Goal: Information Seeking & Learning: Learn about a topic

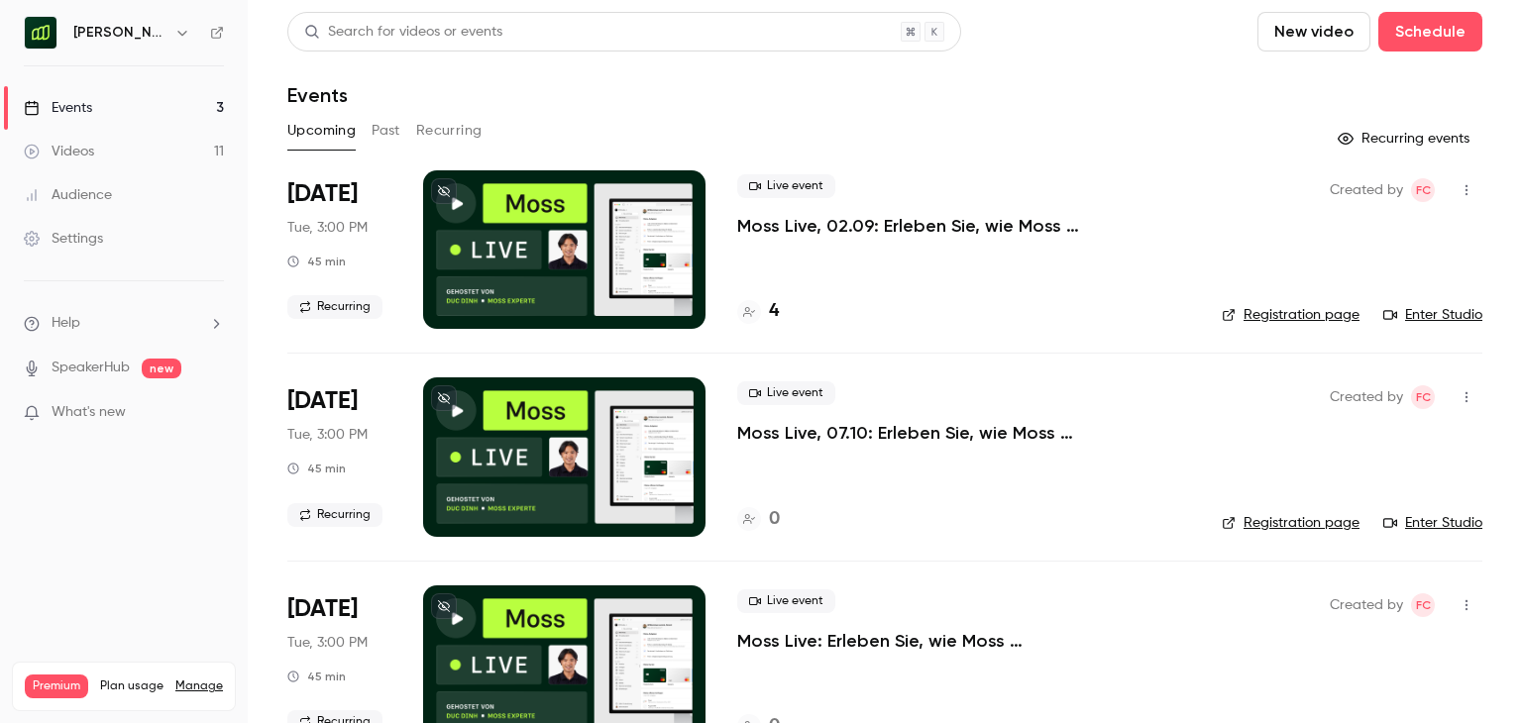
click at [123, 29] on h6 "[PERSON_NAME] [GEOGRAPHIC_DATA]" at bounding box center [119, 33] width 93 height 20
click at [185, 37] on icon "button" at bounding box center [182, 33] width 16 height 16
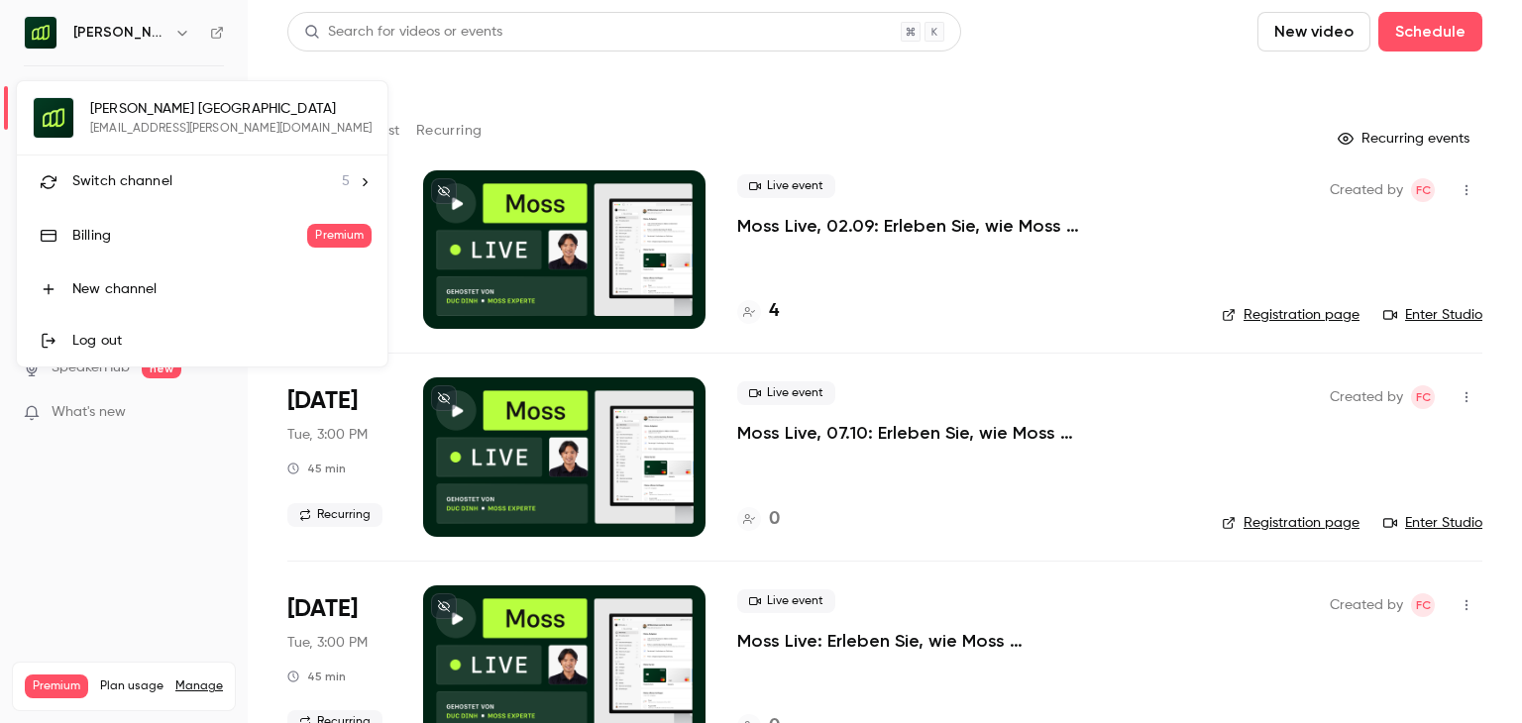
click at [545, 103] on div at bounding box center [761, 361] width 1522 height 723
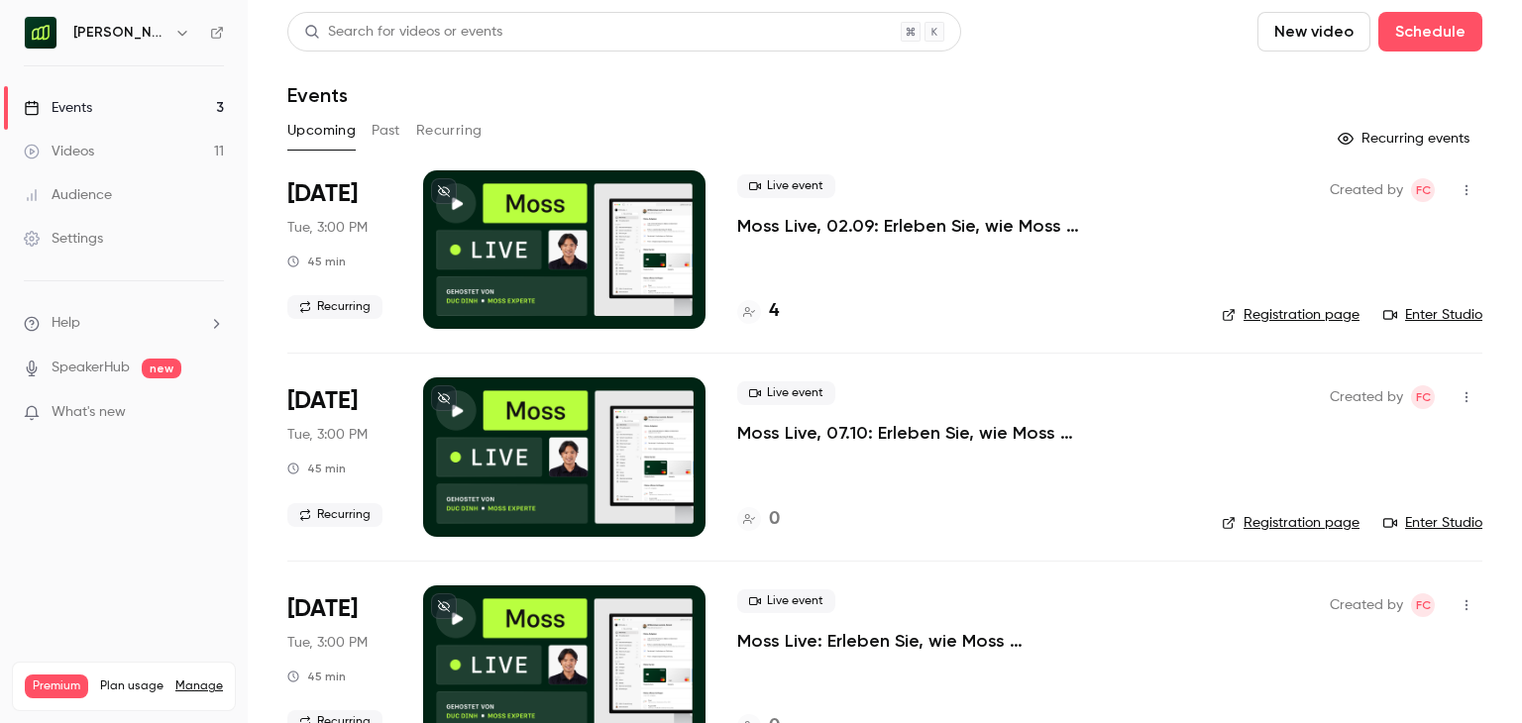
click at [385, 140] on button "Past" at bounding box center [386, 131] width 29 height 32
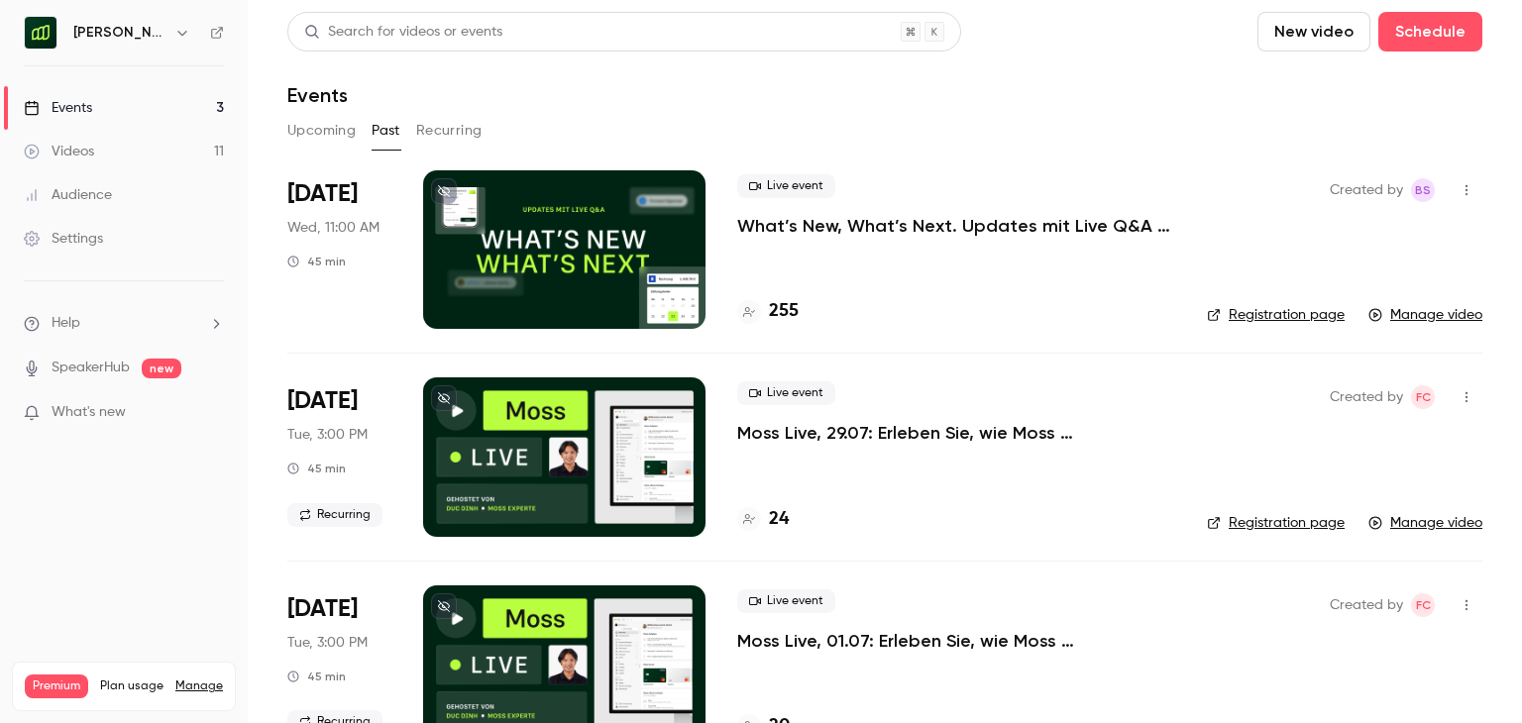
click at [1023, 231] on p "What’s New, What’s Next. Updates mit Live Q&A für Moss Kunden." at bounding box center [956, 226] width 438 height 24
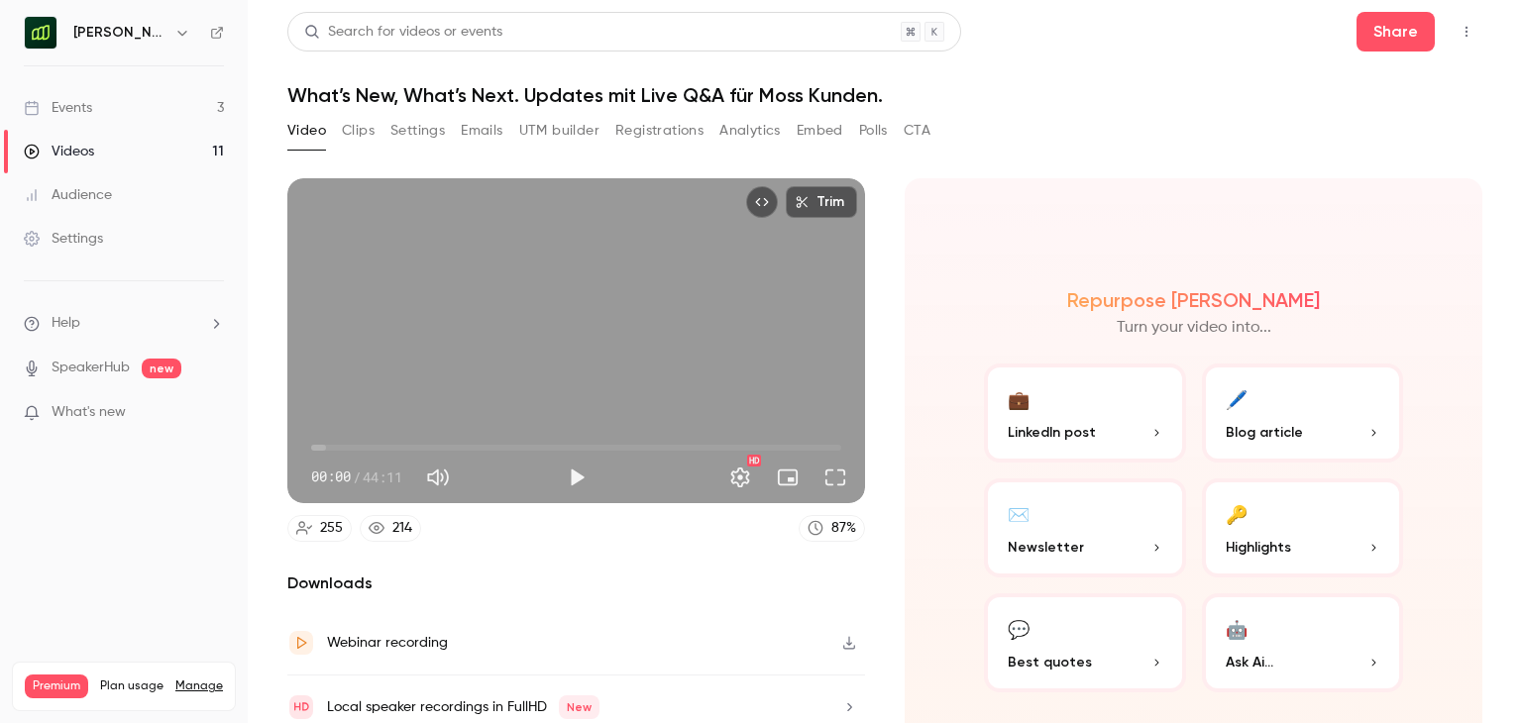
click at [649, 130] on button "Registrations" at bounding box center [659, 131] width 88 height 32
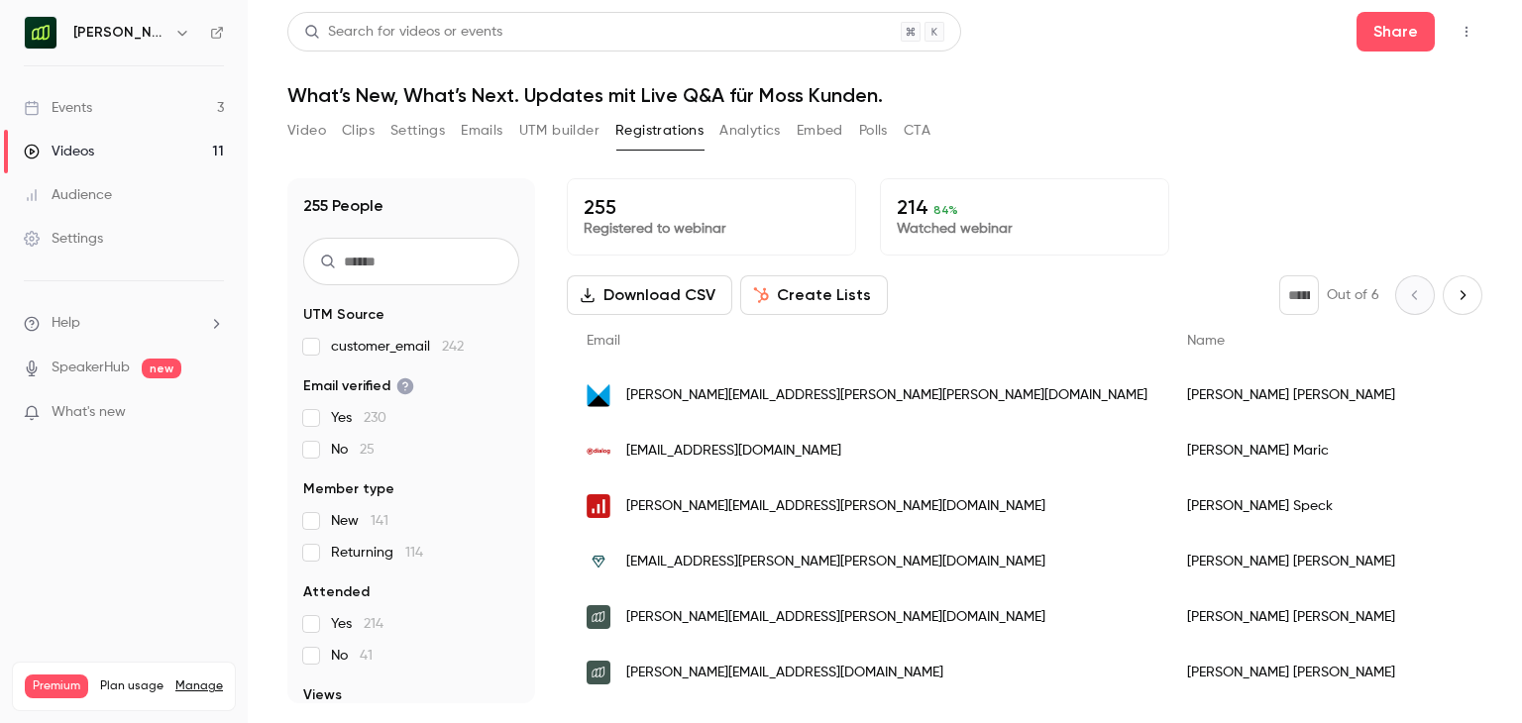
click at [309, 136] on button "Video" at bounding box center [306, 131] width 39 height 32
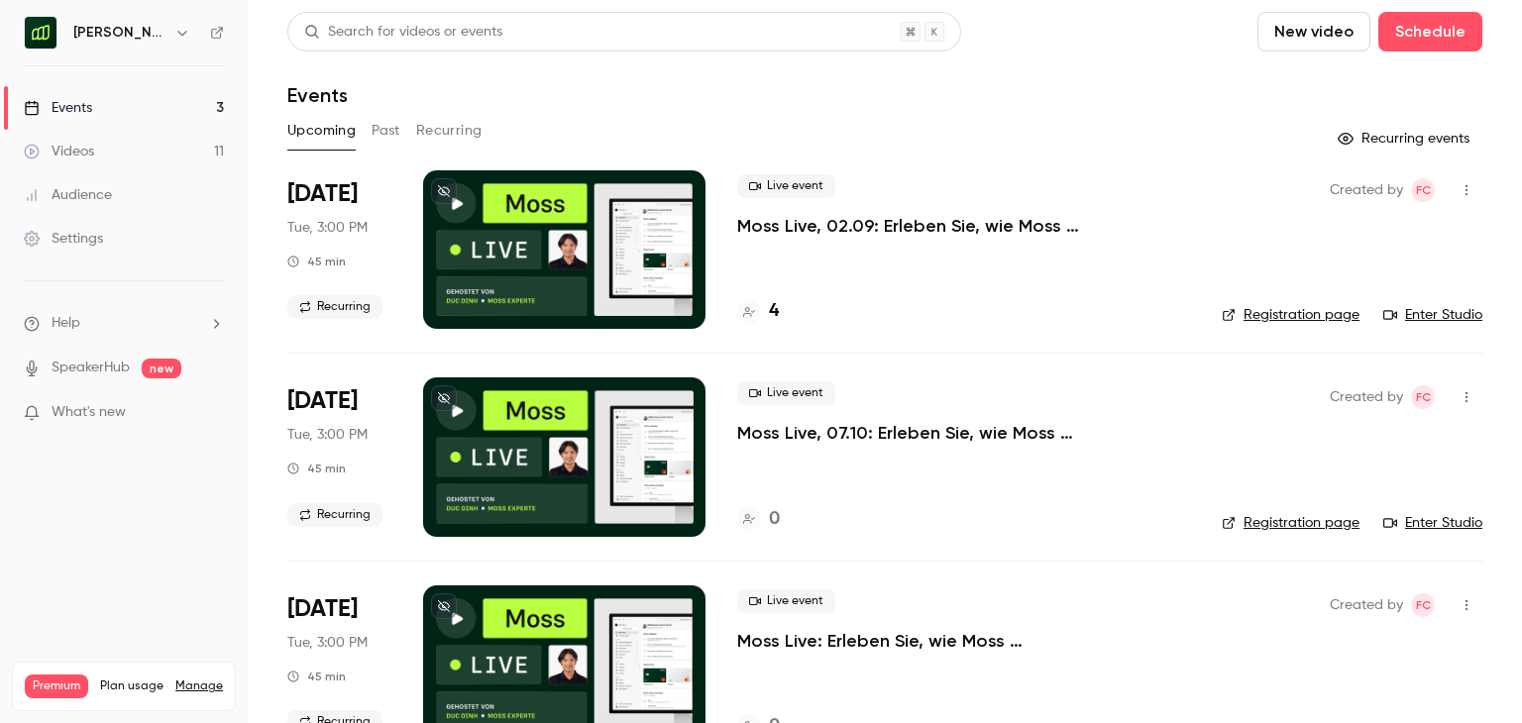
click at [171, 33] on button "button" at bounding box center [182, 33] width 24 height 24
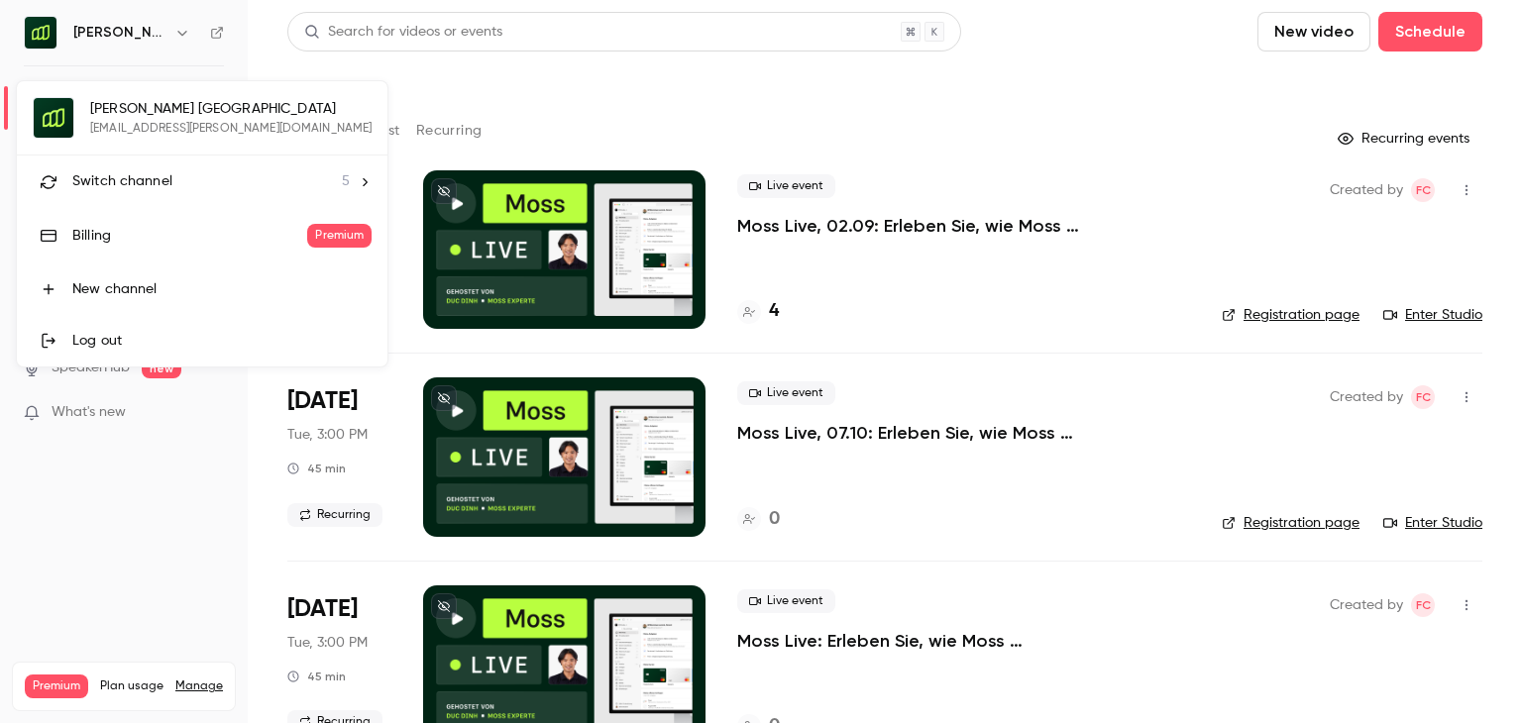
click at [156, 174] on span "Switch channel" at bounding box center [122, 181] width 100 height 21
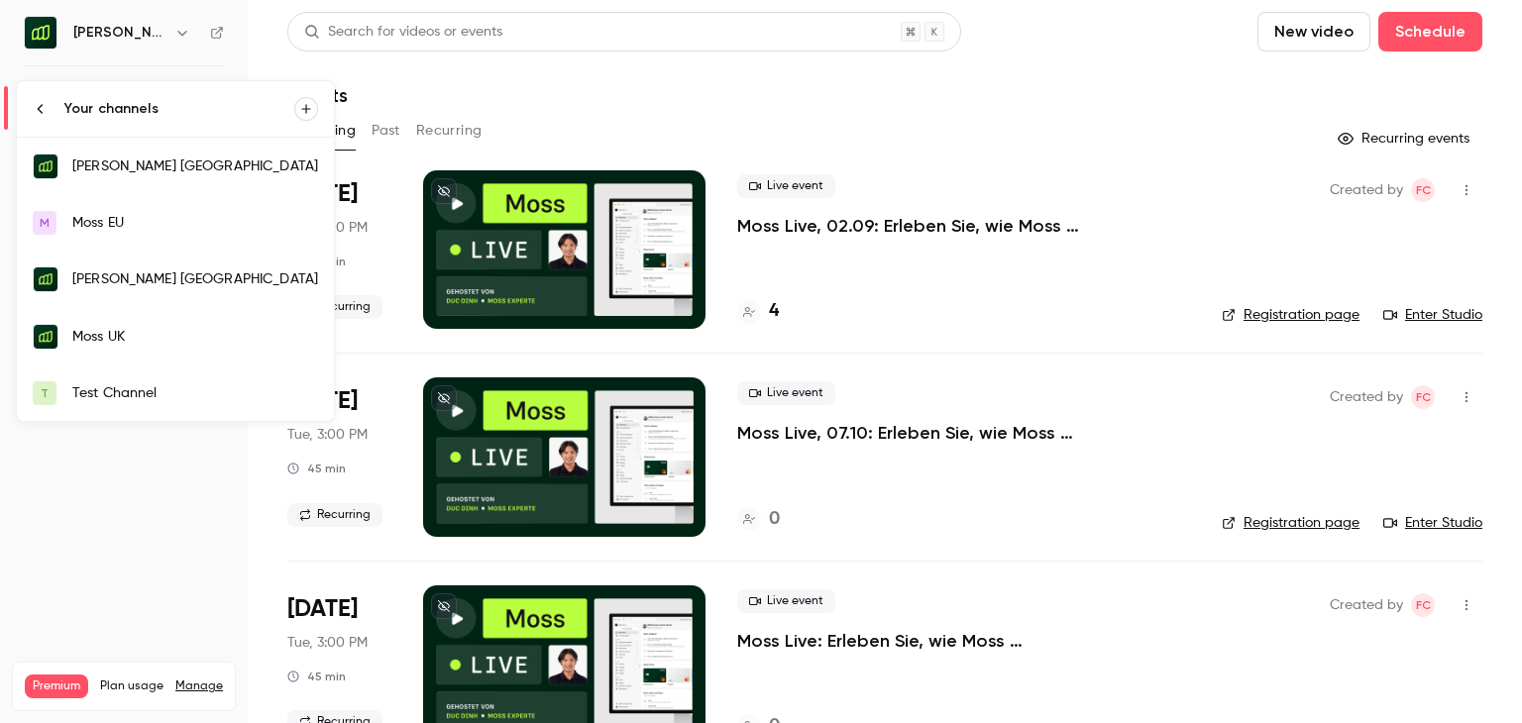
click at [135, 324] on link "Moss UK" at bounding box center [175, 336] width 317 height 57
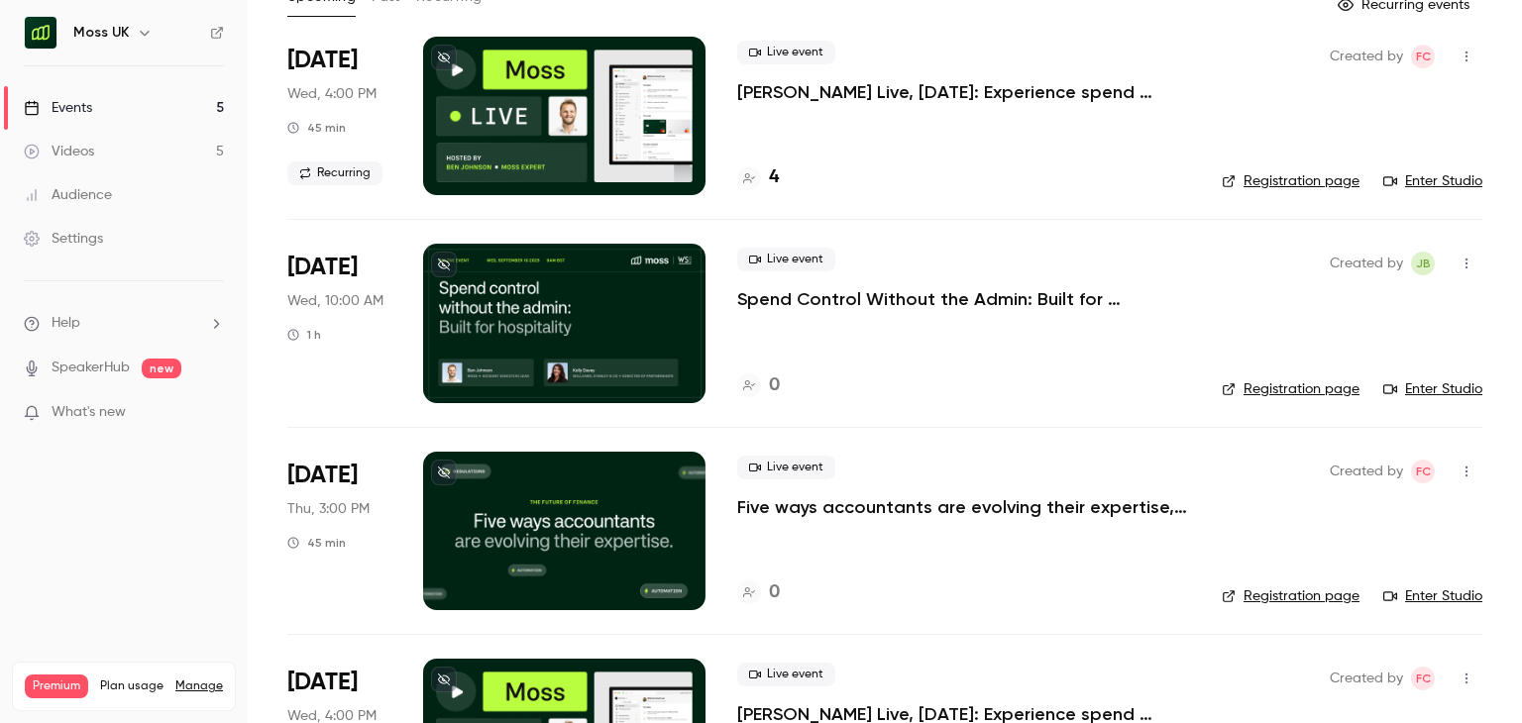
scroll to position [150, 0]
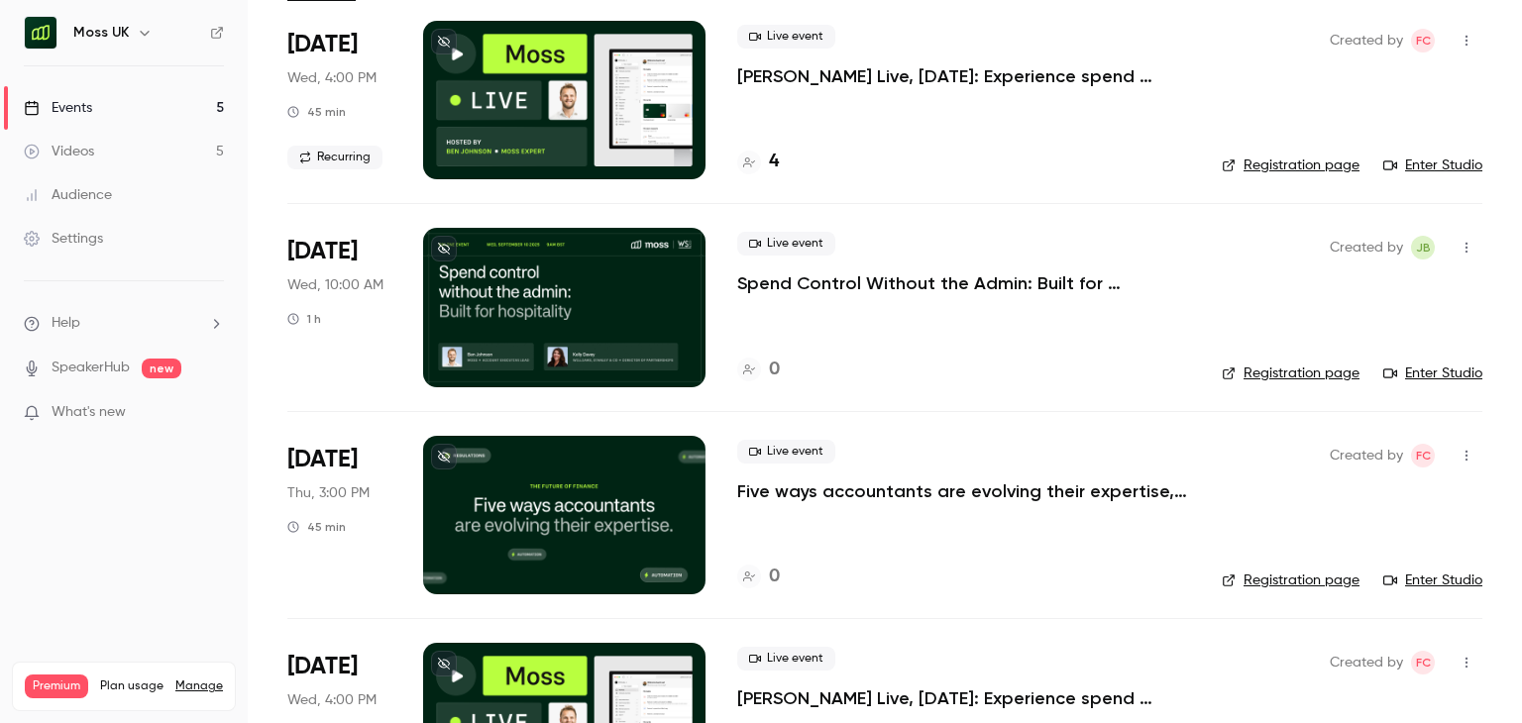
click at [965, 286] on p "Spend Control Without the Admin: Built for Hospitality" at bounding box center [963, 284] width 453 height 24
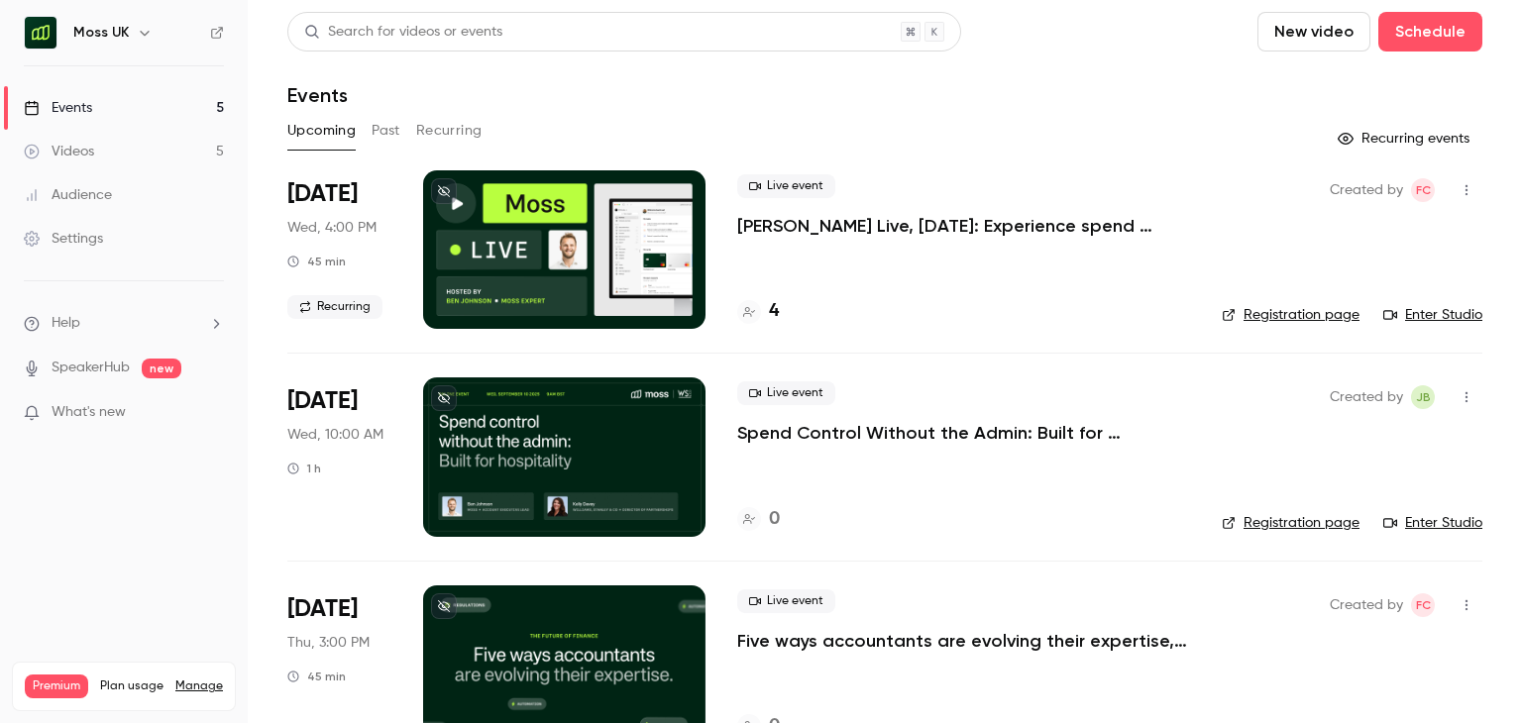
scroll to position [36, 0]
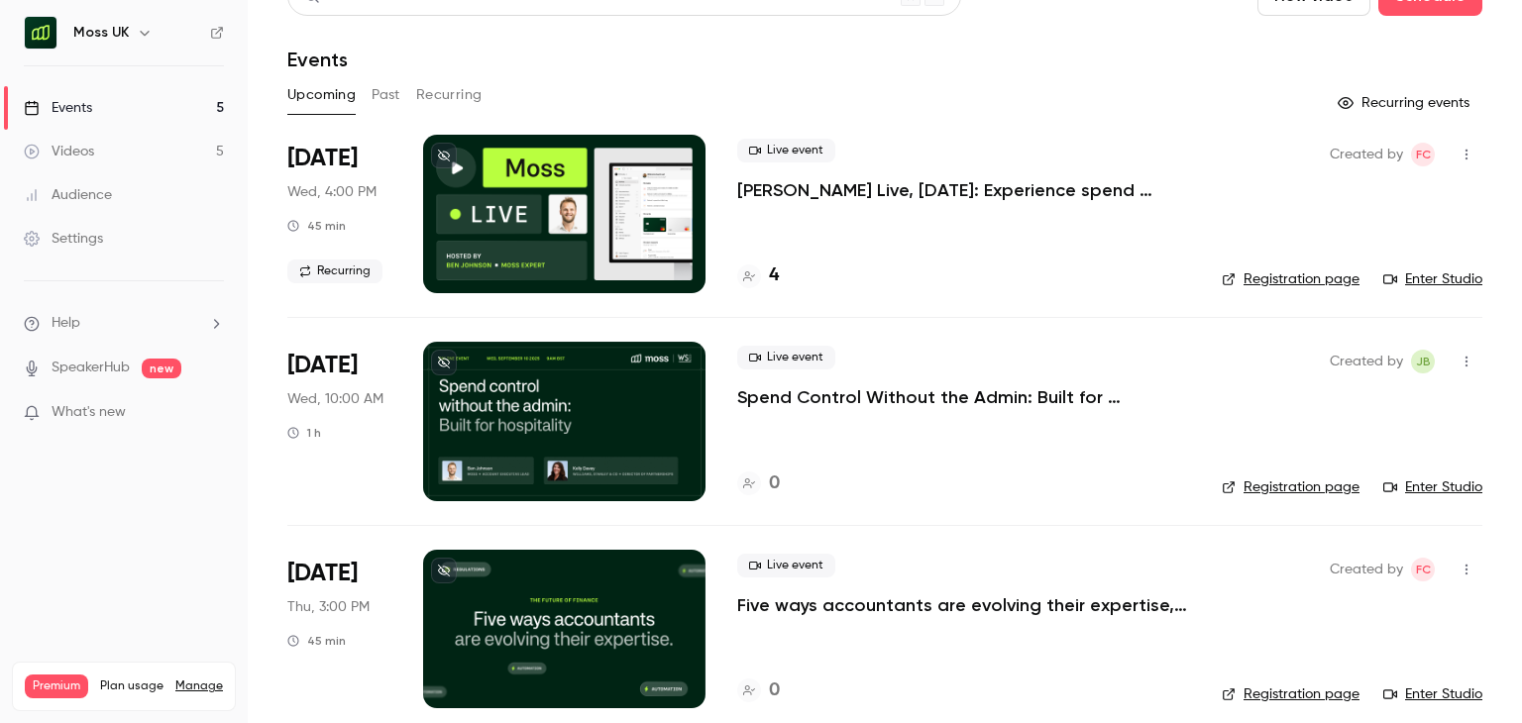
click at [1307, 493] on link "Registration page" at bounding box center [1291, 488] width 138 height 20
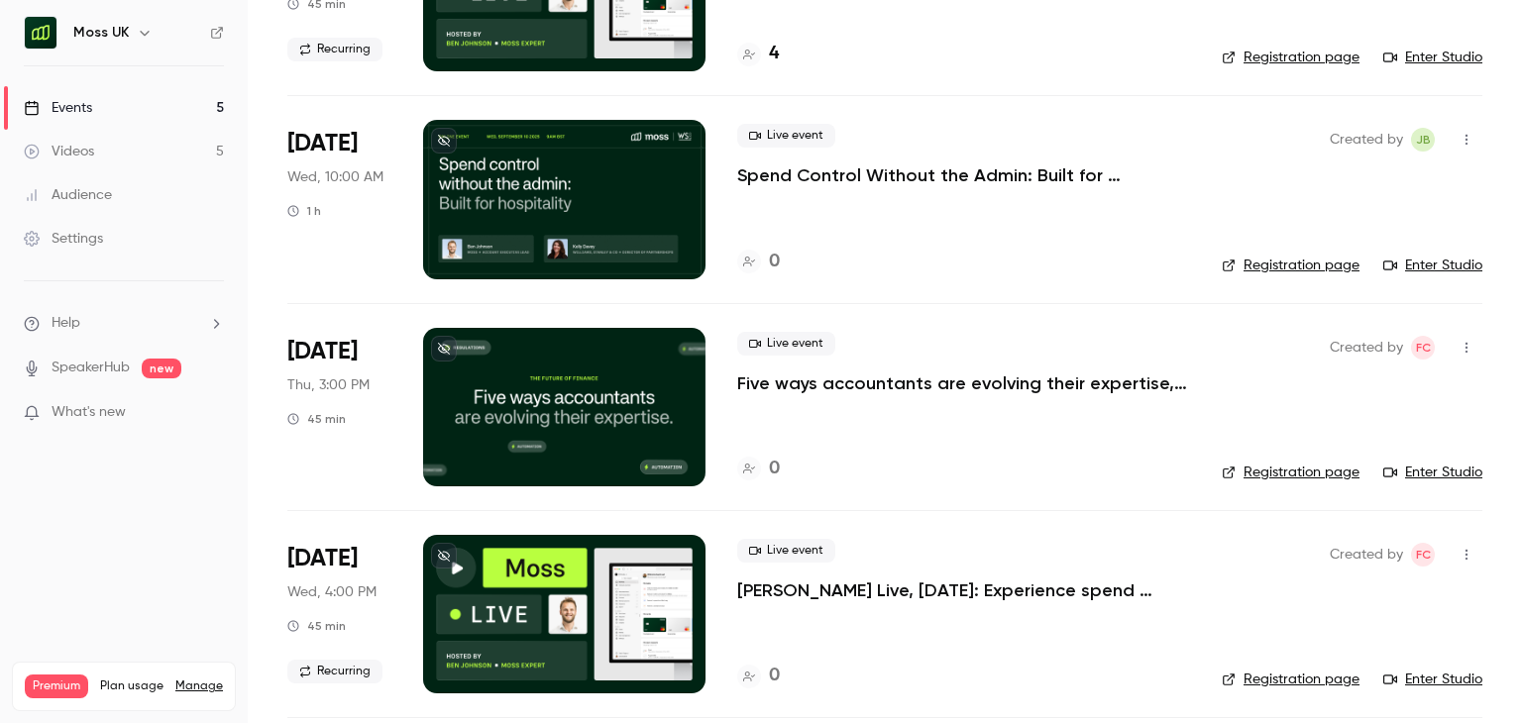
scroll to position [258, 0]
click at [936, 166] on p "Spend Control Without the Admin: Built for Hospitality" at bounding box center [963, 176] width 453 height 24
